Goal: Task Accomplishment & Management: Manage account settings

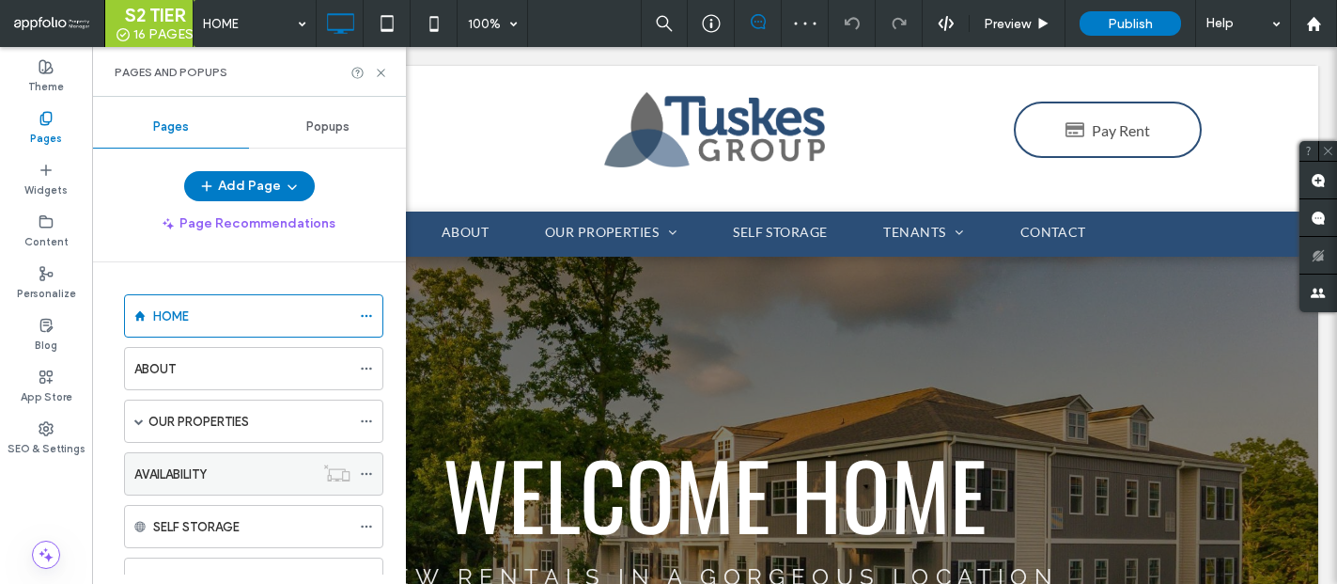
click at [364, 470] on icon at bounding box center [366, 473] width 13 height 13
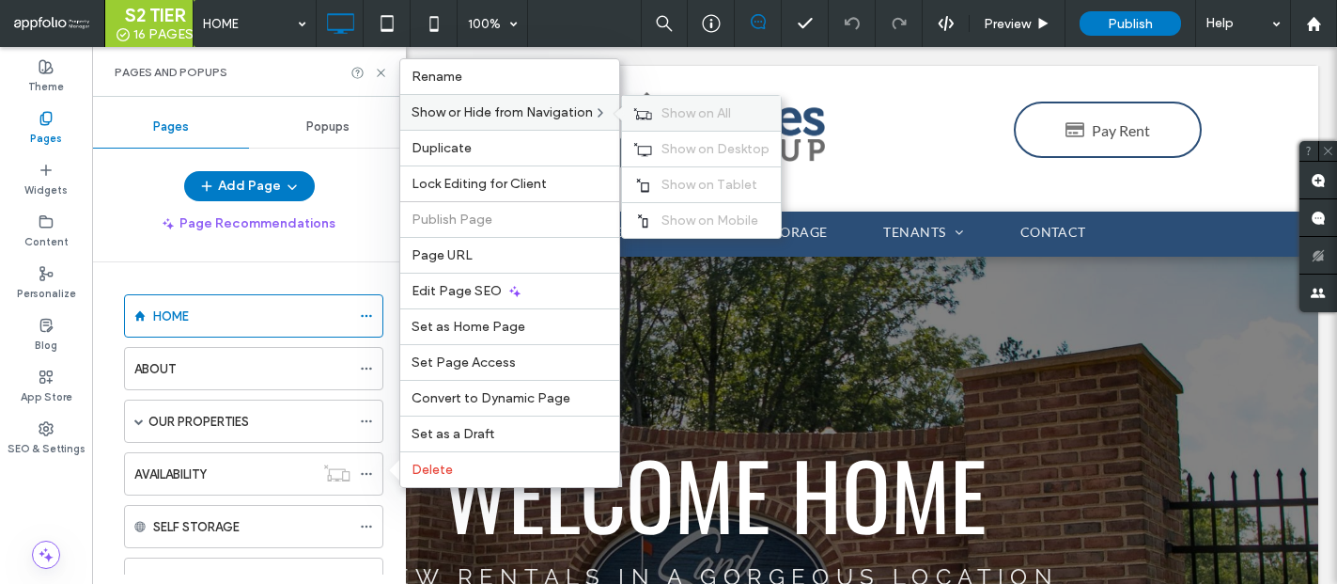
click at [692, 115] on span "Show on All" at bounding box center [697, 113] width 70 height 16
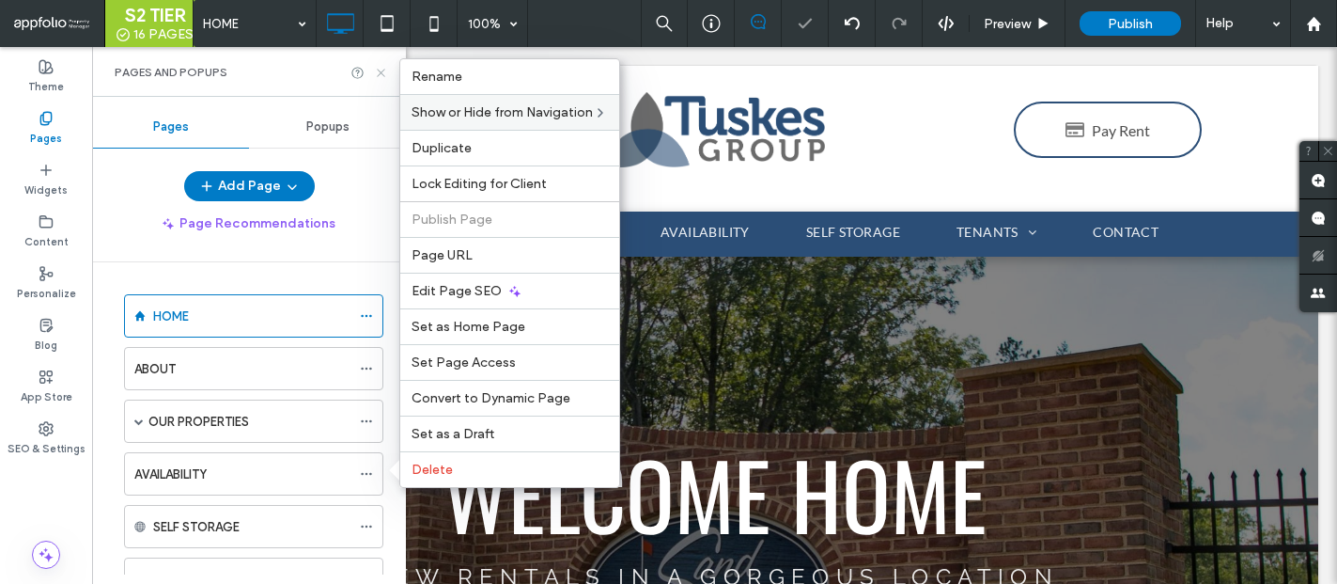
click at [386, 67] on icon at bounding box center [381, 73] width 14 height 14
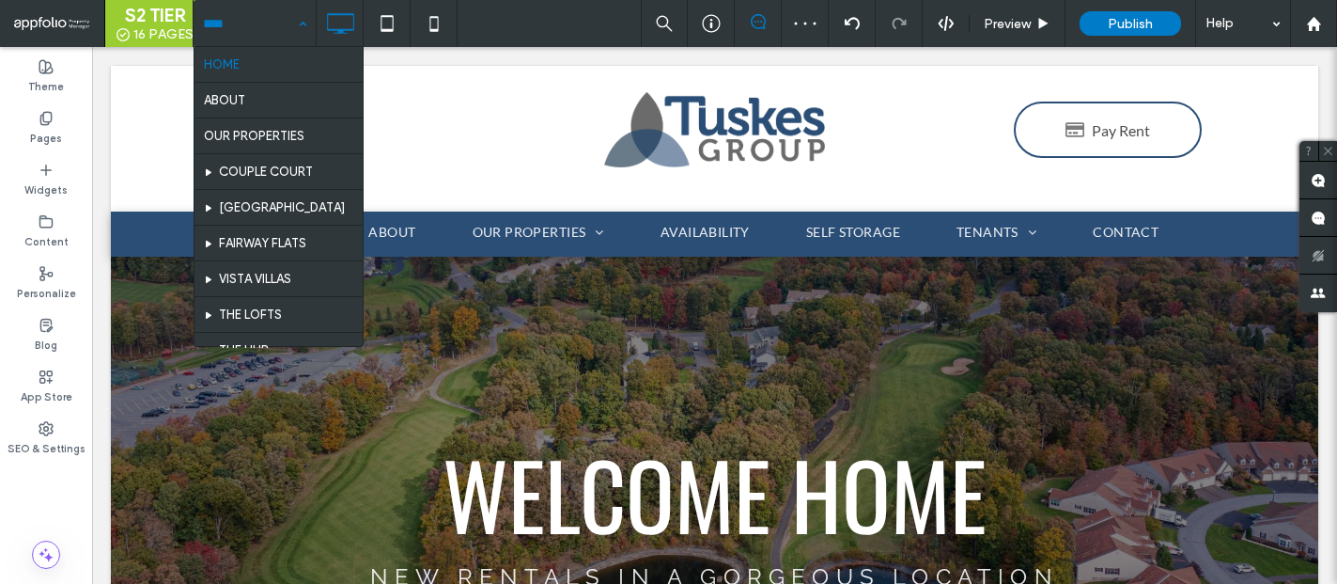
click at [296, 26] on div "HOME ABOUT OUR PROPERTIES COUPLE COURT [GEOGRAPHIC_DATA] THE LOFTS THE HUB THE …" at bounding box center [255, 23] width 122 height 47
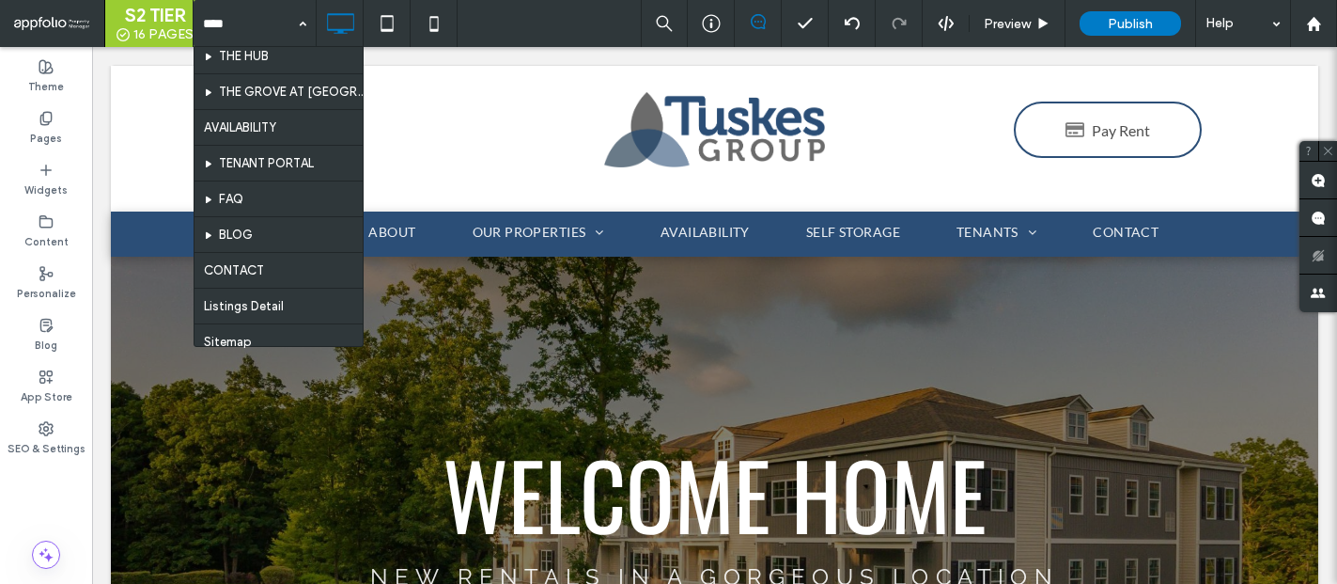
scroll to position [321, 0]
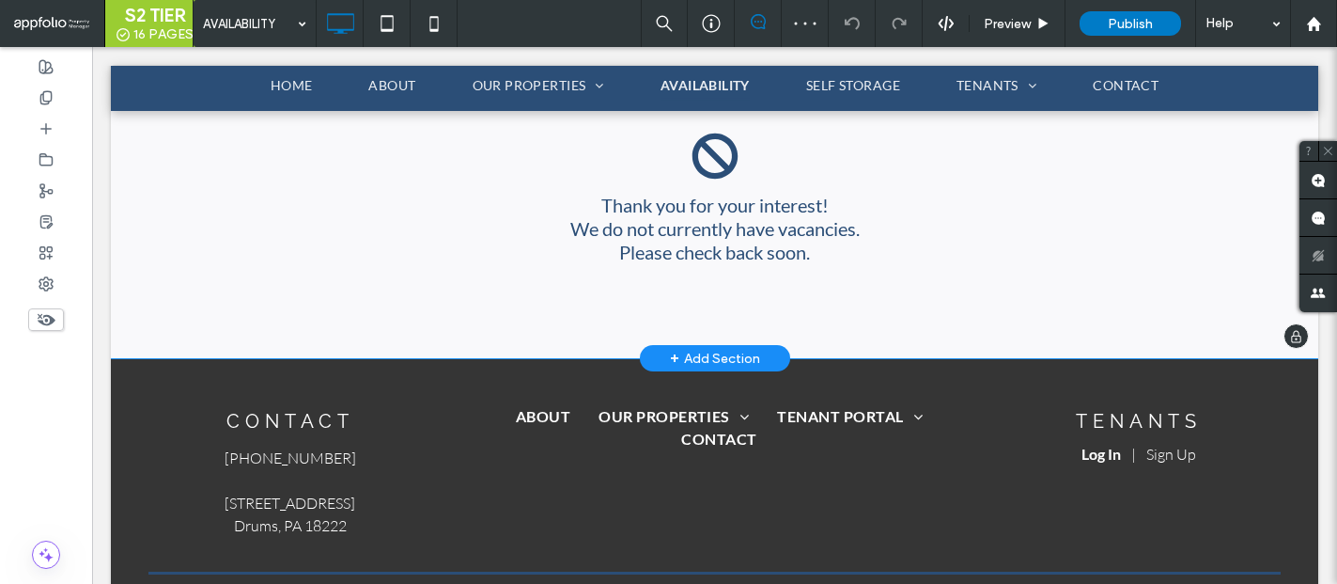
scroll to position [557, 0]
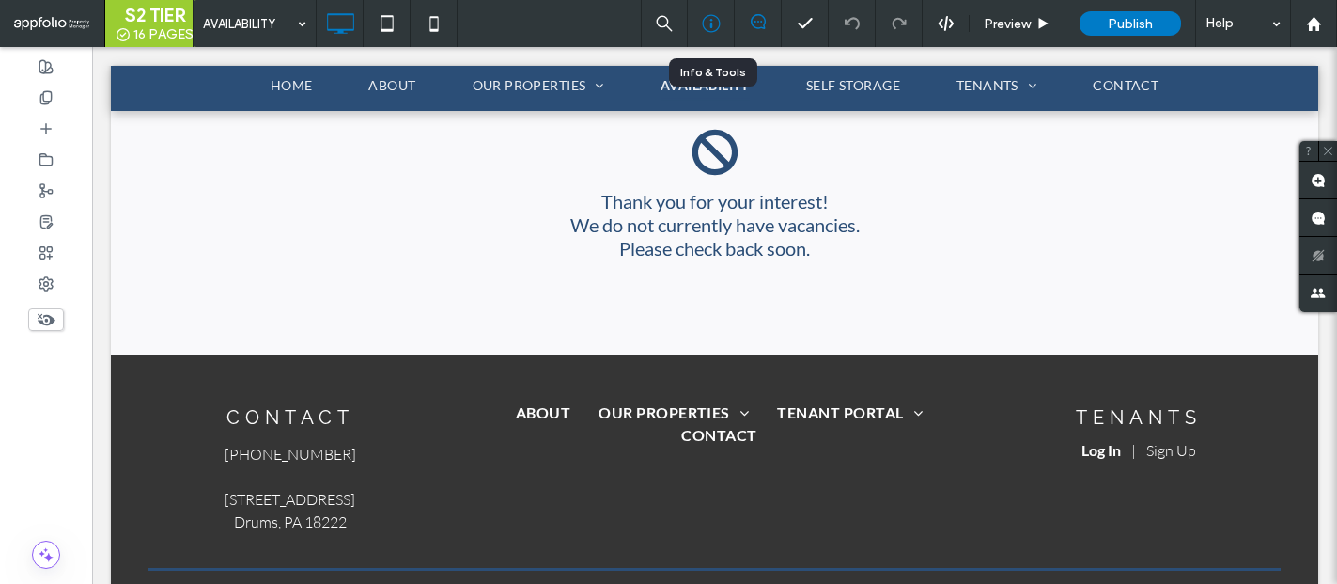
click at [709, 20] on icon at bounding box center [711, 23] width 19 height 19
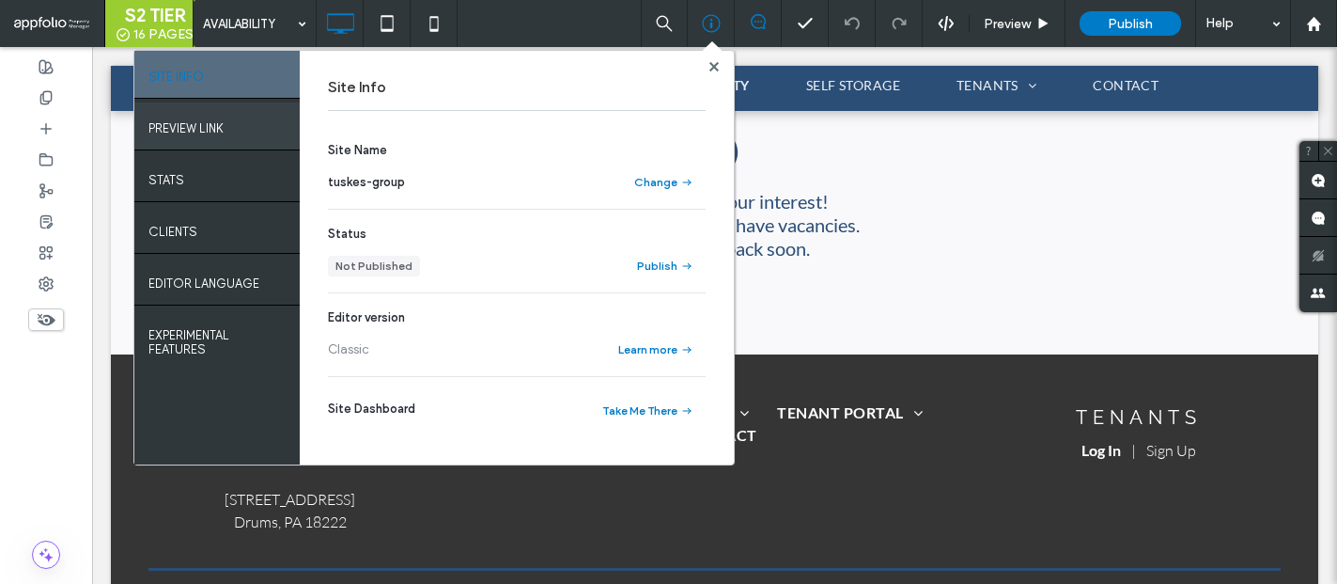
click at [251, 120] on div "PREVIEW LINK" at bounding box center [216, 125] width 165 height 47
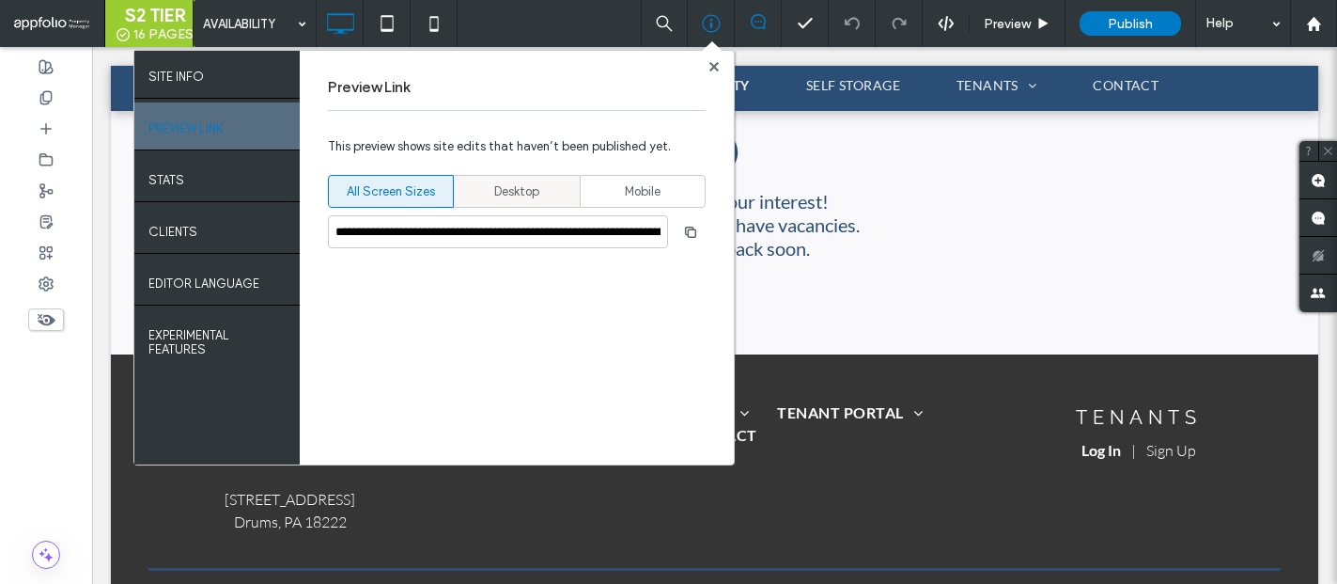
click at [540, 193] on div "Desktop" at bounding box center [516, 191] width 101 height 31
type input "**********"
click at [687, 228] on icon "button" at bounding box center [690, 232] width 15 height 15
